Goal: Task Accomplishment & Management: Manage account settings

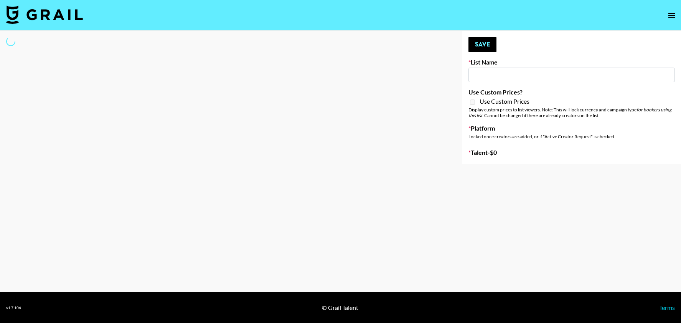
type input "Who Did The Body"
select select "Song"
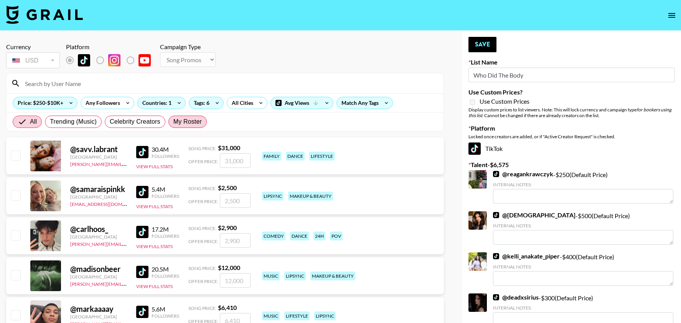
click at [180, 118] on span "My Roster" at bounding box center [187, 121] width 28 height 9
click at [173, 122] on input "My Roster" at bounding box center [173, 122] width 0 height 0
radio input "true"
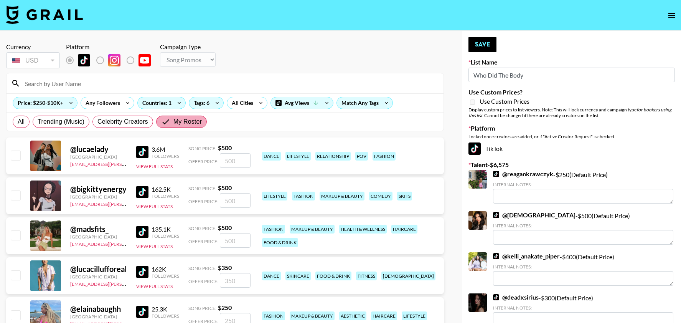
radio input "true"
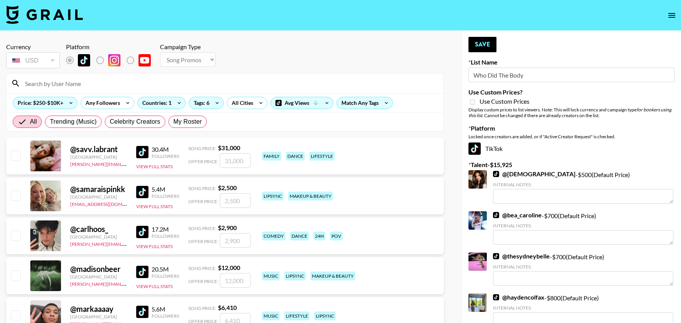
click at [193, 129] on div "All Trending (Music) Celebrity Creators My Roster" at bounding box center [109, 121] width 197 height 18
click at [193, 126] on label "My Roster" at bounding box center [187, 122] width 38 height 12
click at [173, 122] on input "My Roster" at bounding box center [173, 122] width 0 height 0
radio input "true"
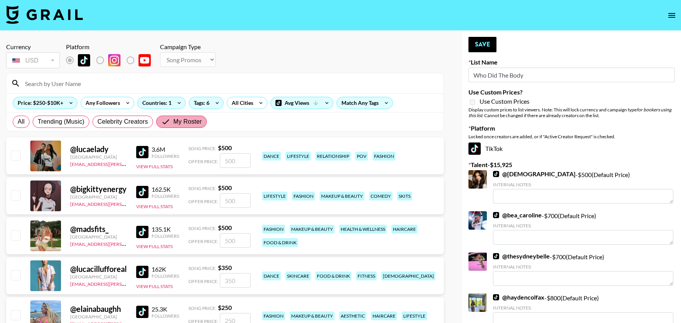
radio input "true"
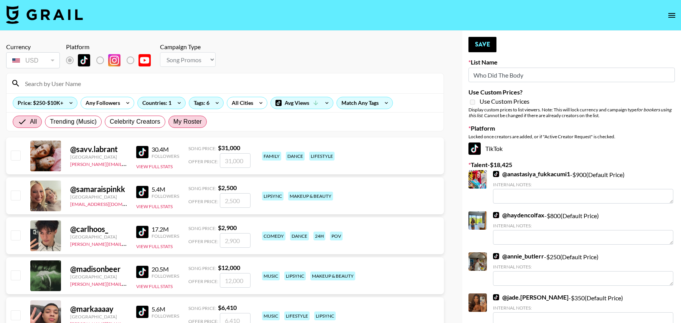
click at [193, 126] on label "My Roster" at bounding box center [187, 122] width 38 height 12
click at [173, 122] on input "My Roster" at bounding box center [173, 122] width 0 height 0
radio input "true"
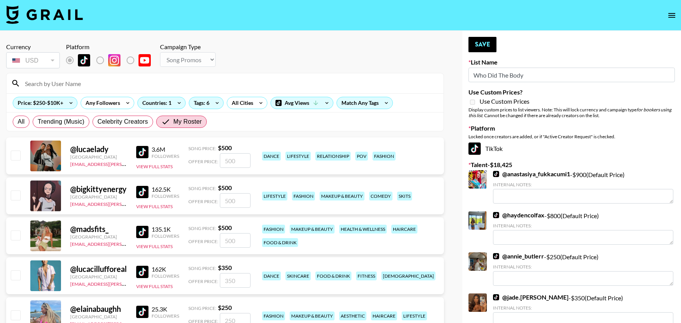
click at [18, 155] on input "checkbox" at bounding box center [15, 154] width 9 height 9
checkbox input "true"
type input "500"
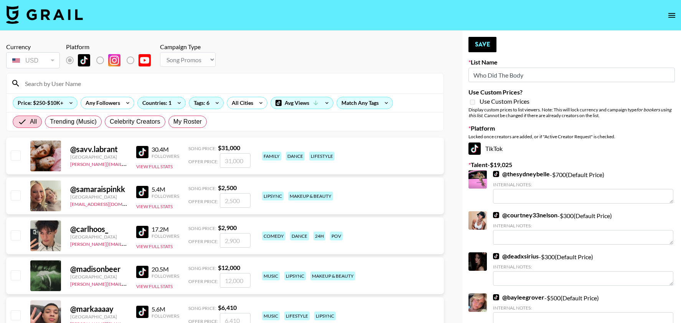
radio input "true"
click at [191, 123] on span "My Roster" at bounding box center [187, 121] width 28 height 9
click at [173, 122] on input "My Roster" at bounding box center [173, 122] width 0 height 0
radio input "true"
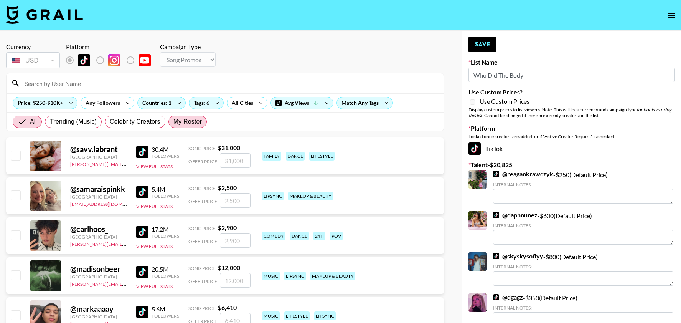
click at [201, 120] on label "My Roster" at bounding box center [187, 122] width 38 height 12
click at [173, 122] on input "My Roster" at bounding box center [173, 122] width 0 height 0
radio input "true"
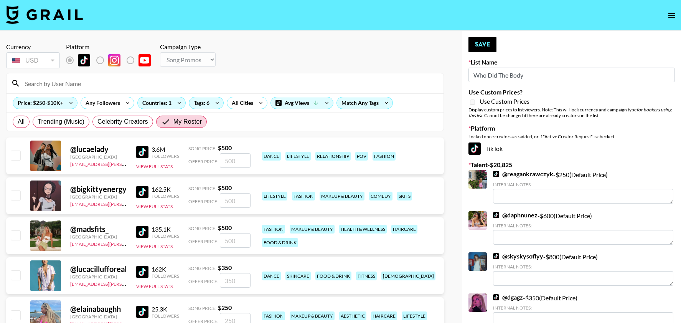
click at [19, 235] on input "checkbox" at bounding box center [15, 234] width 9 height 9
checkbox input "true"
type input "500"
click at [19, 193] on input "checkbox" at bounding box center [15, 194] width 9 height 9
checkbox input "true"
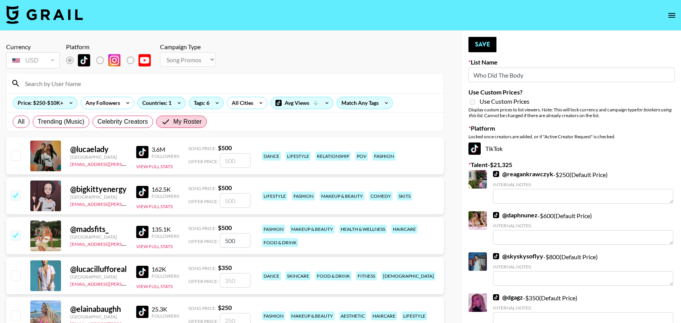
type input "500"
click at [18, 153] on input "checkbox" at bounding box center [15, 154] width 9 height 9
checkbox input "true"
type input "500"
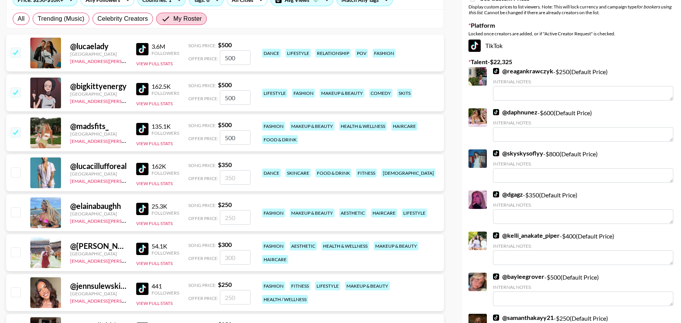
scroll to position [110, 0]
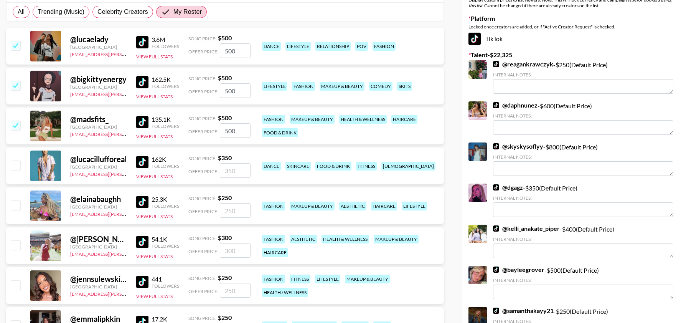
click at [18, 210] on div at bounding box center [15, 205] width 12 height 13
click at [15, 206] on input "checkbox" at bounding box center [15, 204] width 9 height 9
checkbox input "true"
type input "250"
click at [15, 247] on input "checkbox" at bounding box center [15, 244] width 9 height 9
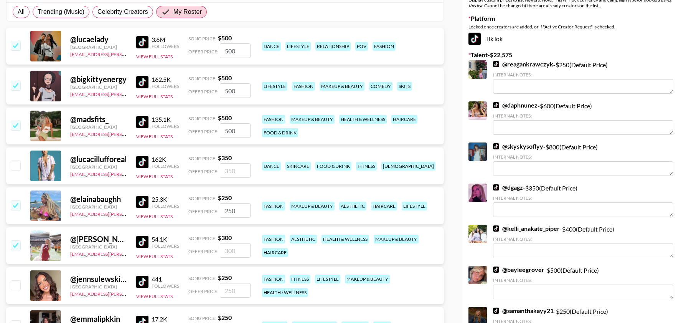
checkbox input "true"
type input "300"
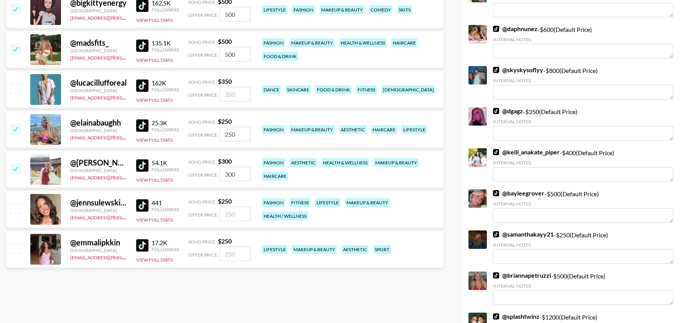
scroll to position [185, 0]
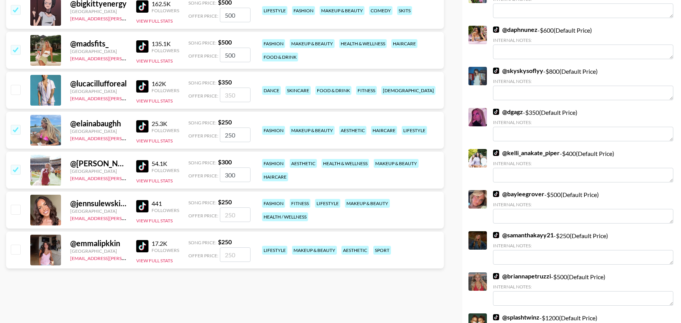
click at [16, 211] on input "checkbox" at bounding box center [15, 209] width 9 height 9
checkbox input "true"
type input "250"
click at [17, 244] on input "checkbox" at bounding box center [15, 248] width 9 height 9
checkbox input "true"
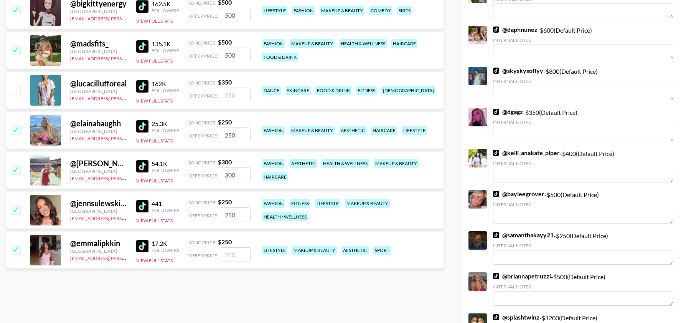
type input "250"
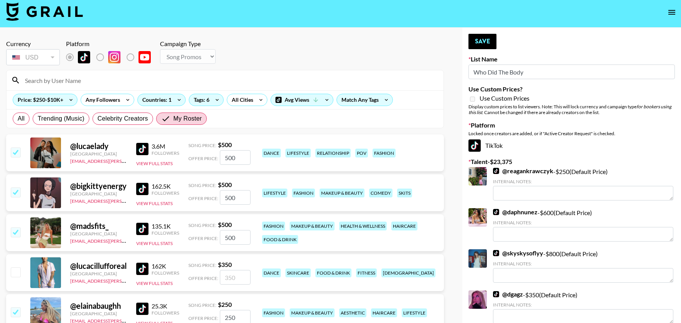
scroll to position [0, 0]
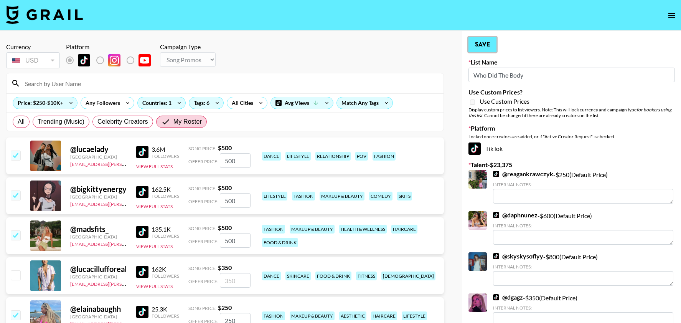
click at [484, 46] on button "Save" at bounding box center [483, 44] width 28 height 15
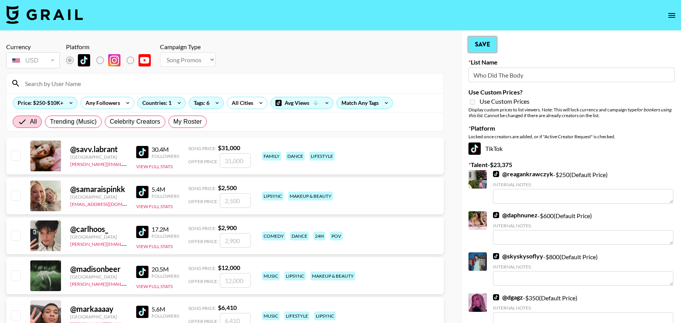
radio input "true"
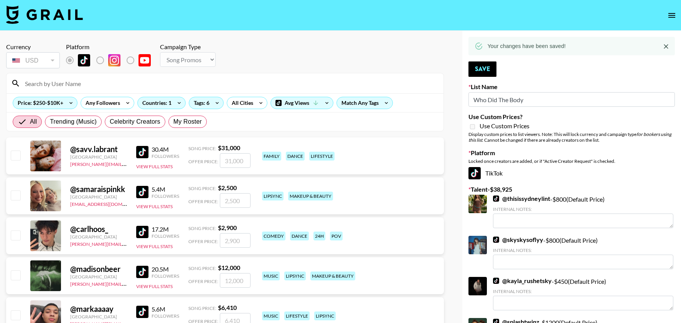
checkbox input "true"
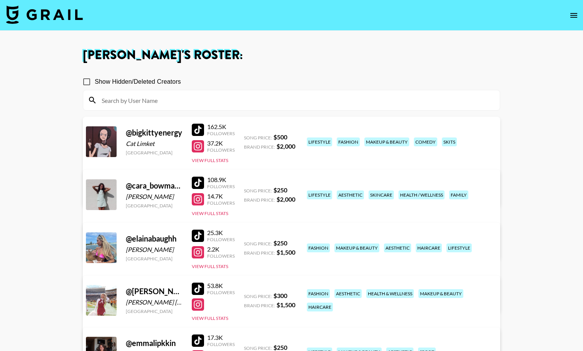
click at [54, 11] on img at bounding box center [44, 14] width 77 height 18
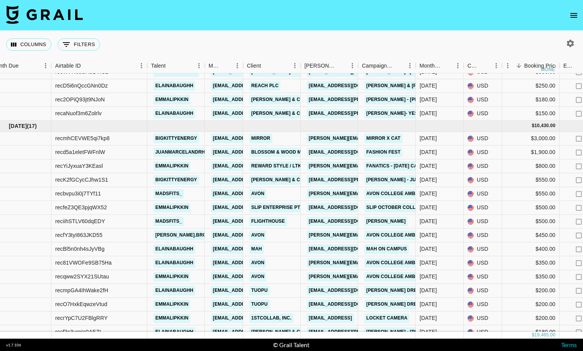
scroll to position [161, 18]
